Goal: Communication & Community: Answer question/provide support

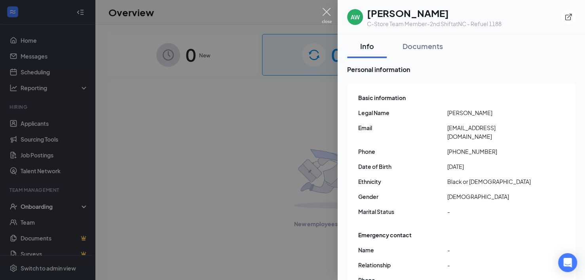
click at [327, 13] on img at bounding box center [327, 15] width 10 height 15
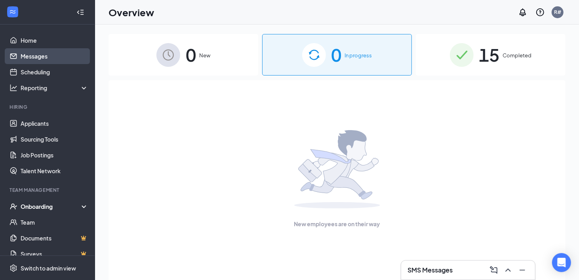
click at [33, 58] on link "Messages" at bounding box center [55, 56] width 68 height 16
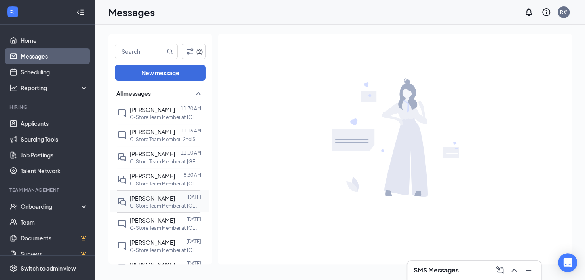
click at [149, 200] on span "[PERSON_NAME]" at bounding box center [152, 198] width 45 height 7
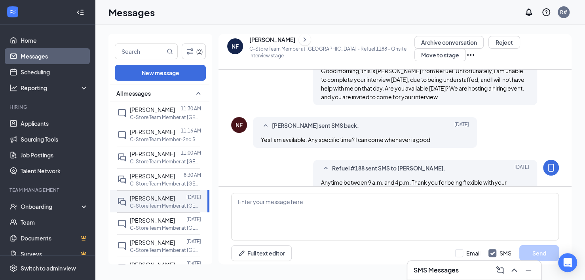
scroll to position [241, 0]
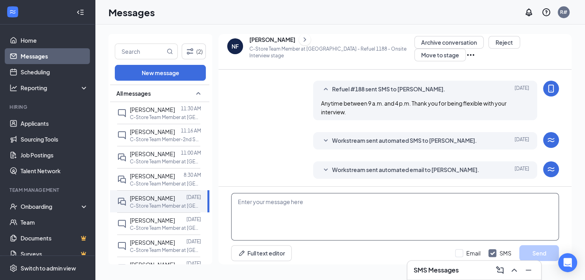
click at [346, 200] on textarea at bounding box center [395, 217] width 328 height 48
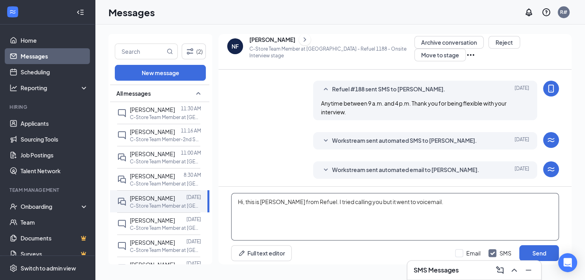
click at [357, 199] on textarea "Hi, this is [PERSON_NAME] from Refuel. I tried calling you but it went to voice…" at bounding box center [395, 217] width 328 height 48
click at [423, 196] on textarea "Hi, this is [PERSON_NAME] from Refuel. I tried calling you, but it went to voic…" at bounding box center [395, 217] width 328 height 48
click at [546, 199] on textarea "Hi, this is [PERSON_NAME] from Refuel. I tried calling you, but it went to voic…" at bounding box center [395, 217] width 328 height 48
drag, startPoint x: 424, startPoint y: 197, endPoint x: 435, endPoint y: 196, distance: 11.1
click at [435, 196] on textarea "Hi, this is [PERSON_NAME] from Refuel. I tried calling you, but it went to voic…" at bounding box center [395, 217] width 328 height 48
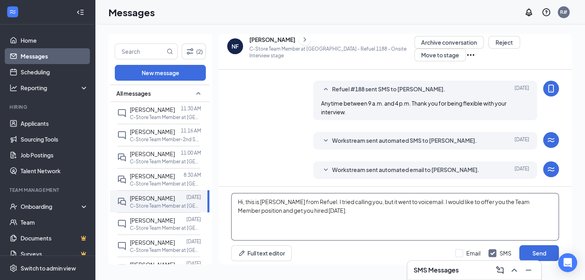
drag, startPoint x: 269, startPoint y: 207, endPoint x: 286, endPoint y: 207, distance: 16.6
click at [286, 207] on textarea "Hi, this is [PERSON_NAME] from Refuel. I tried calling you, but it went to voic…" at bounding box center [395, 217] width 328 height 48
click at [282, 207] on textarea "Hi, this is [PERSON_NAME] from Refuel. I tried calling you, but it went to voic…" at bounding box center [395, 217] width 328 height 48
drag, startPoint x: 269, startPoint y: 207, endPoint x: 282, endPoint y: 206, distance: 12.7
click at [282, 206] on textarea "Hi, this is [PERSON_NAME] from Refuel. I tried calling you, but it went to voic…" at bounding box center [395, 217] width 328 height 48
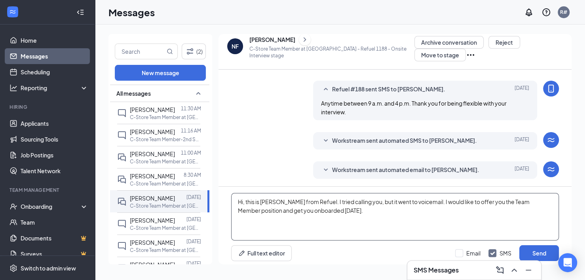
click at [325, 208] on textarea "Hi, this is [PERSON_NAME] from Refuel. I tried calling you, but it went to voic…" at bounding box center [395, 217] width 328 height 48
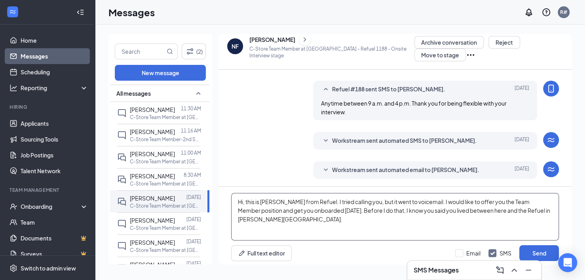
click at [542, 211] on textarea "Hi, this is [PERSON_NAME] from Refuel. I tried calling you, but it went to voic…" at bounding box center [395, 217] width 328 height 48
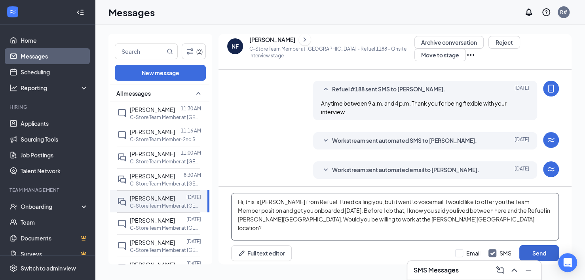
type textarea "Hi, this is [PERSON_NAME] from Refuel. I tried calling you, but it went to voic…"
click at [524, 247] on button "Send" at bounding box center [539, 253] width 40 height 16
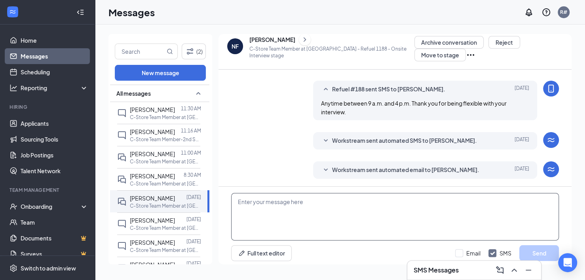
scroll to position [310, 0]
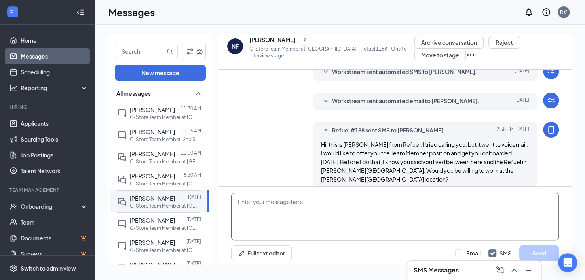
click at [353, 196] on textarea at bounding box center [395, 217] width 328 height 48
click at [148, 114] on p "C-Store Team Member at [GEOGRAPHIC_DATA] - Refuel 1188" at bounding box center [165, 117] width 71 height 7
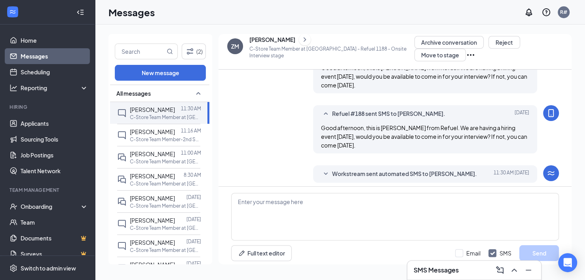
scroll to position [211, 0]
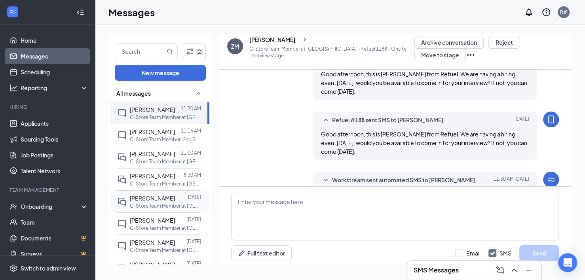
click at [159, 197] on span "[PERSON_NAME]" at bounding box center [152, 198] width 45 height 7
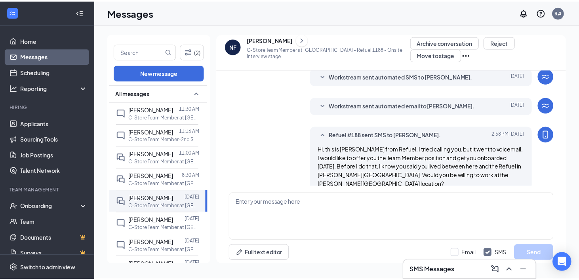
scroll to position [280, 0]
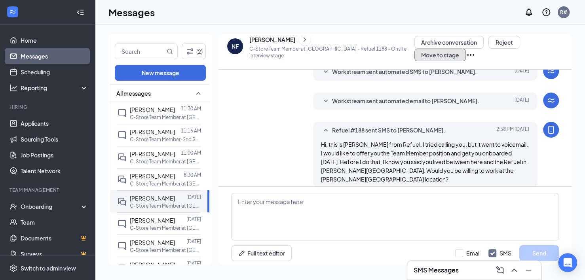
click at [466, 49] on button "Move to stage" at bounding box center [439, 55] width 51 height 13
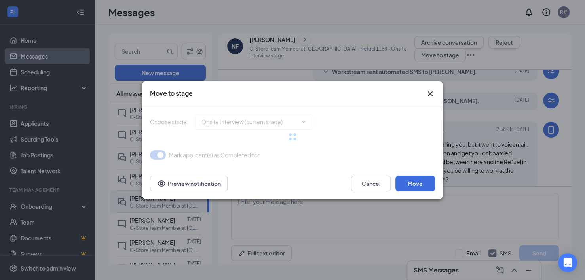
type input "On Hold (next stage)"
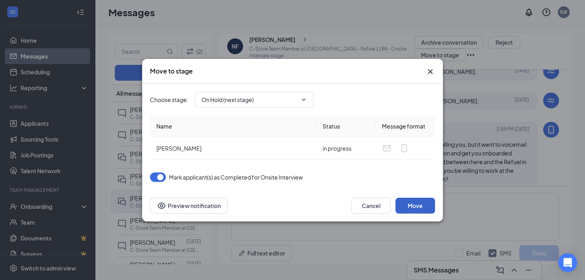
click at [419, 207] on button "Move" at bounding box center [415, 206] width 40 height 16
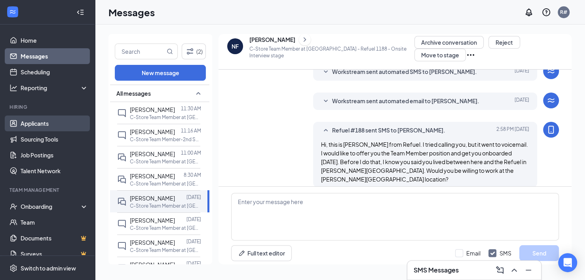
click at [26, 122] on link "Applicants" at bounding box center [55, 124] width 68 height 16
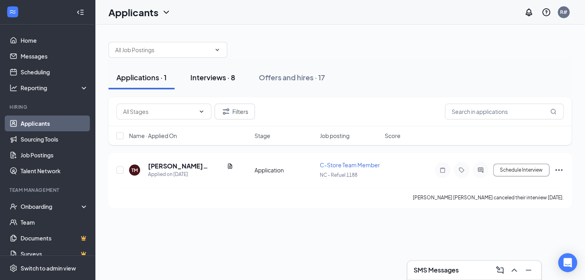
click at [220, 77] on div "Interviews · 8" at bounding box center [212, 77] width 45 height 10
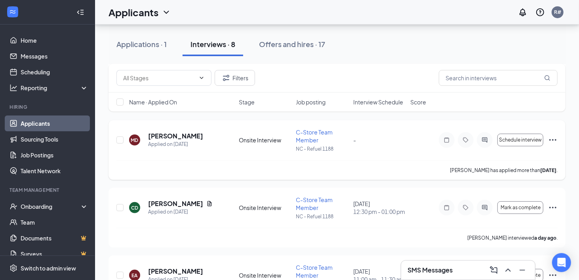
scroll to position [119, 0]
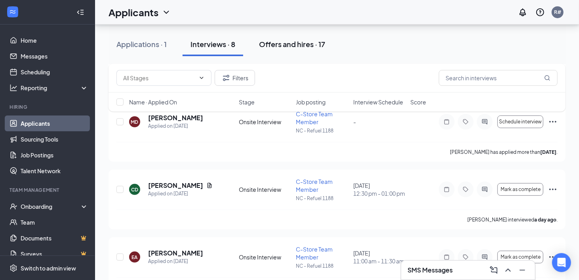
click at [298, 49] on button "Offers and hires · 17" at bounding box center [292, 44] width 82 height 24
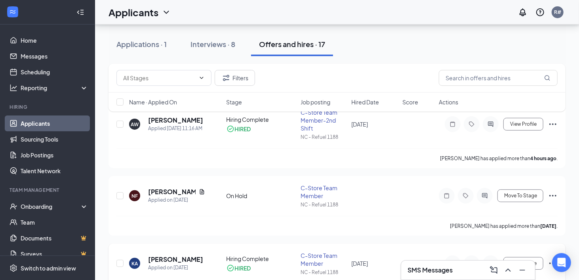
scroll to position [40, 0]
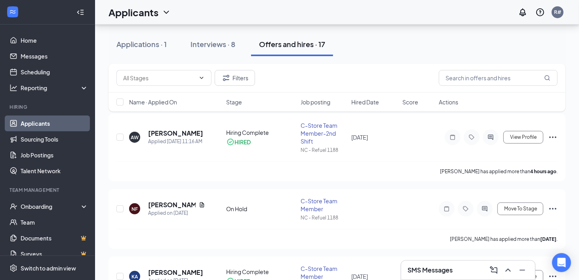
drag, startPoint x: 220, startPoint y: 53, endPoint x: 361, endPoint y: 6, distance: 148.3
click at [223, 54] on button "Interviews · 8" at bounding box center [212, 44] width 61 height 24
